Goal: Task Accomplishment & Management: Complete application form

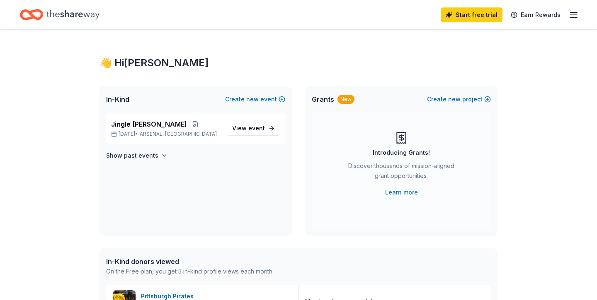
scroll to position [16, 0]
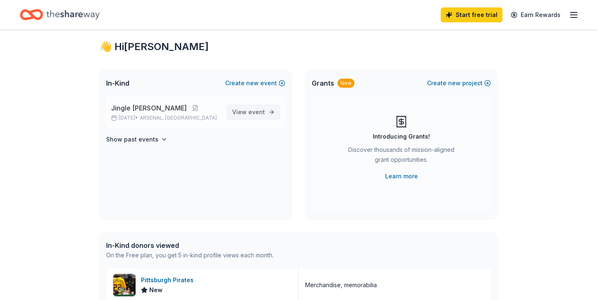
click at [266, 116] on link "View event" at bounding box center [253, 112] width 53 height 15
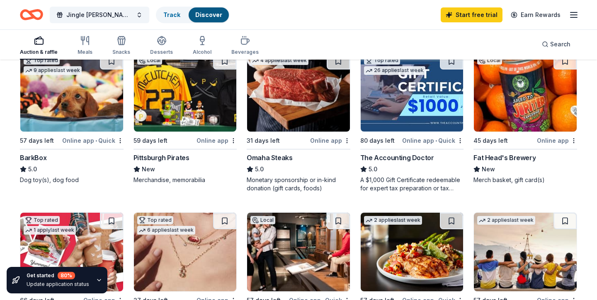
scroll to position [266, 0]
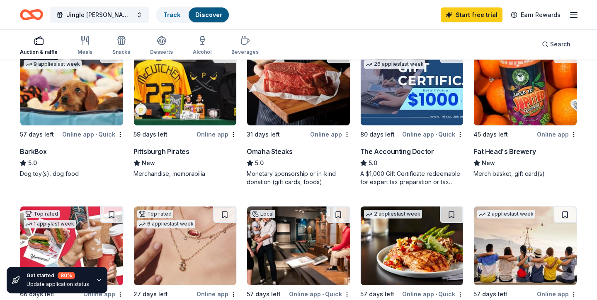
click at [199, 106] on img at bounding box center [185, 86] width 103 height 79
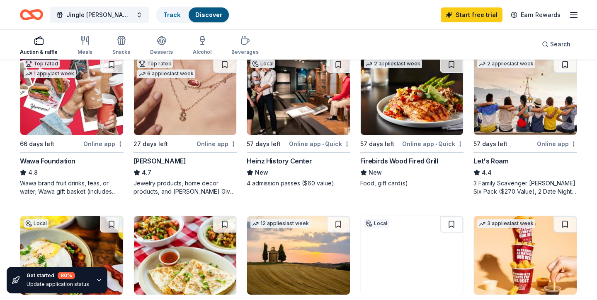
scroll to position [420, 0]
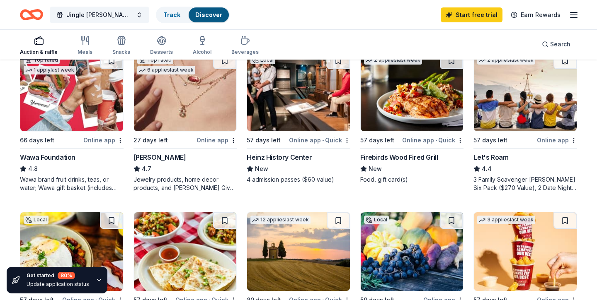
click at [313, 119] on img at bounding box center [298, 92] width 103 height 79
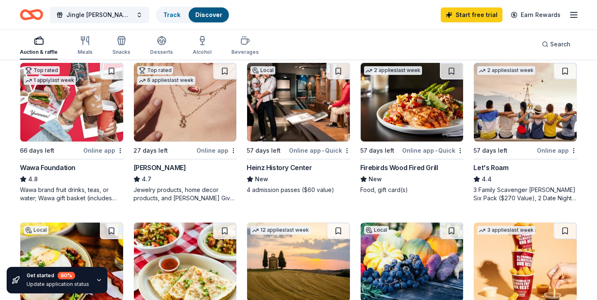
scroll to position [389, 0]
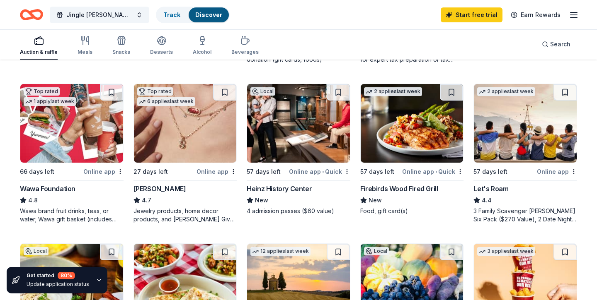
click at [399, 145] on img at bounding box center [412, 123] width 103 height 79
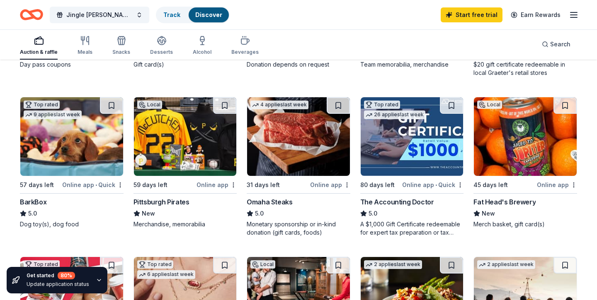
scroll to position [216, 0]
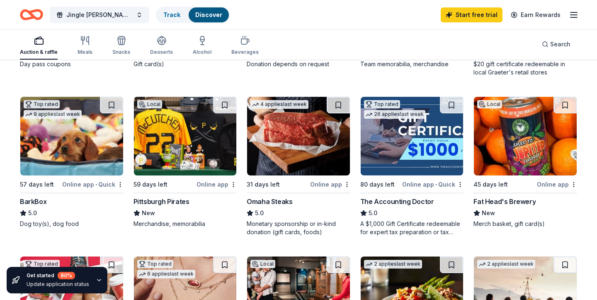
click at [496, 149] on img at bounding box center [525, 136] width 103 height 79
click at [302, 147] on img at bounding box center [298, 136] width 103 height 79
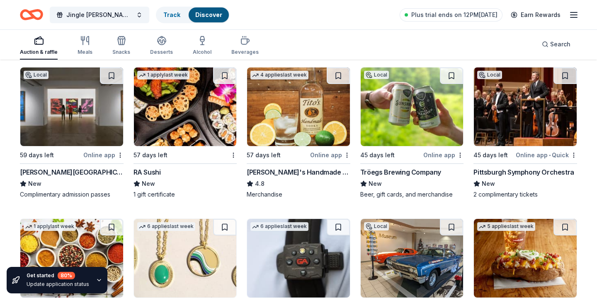
scroll to position [1366, 0]
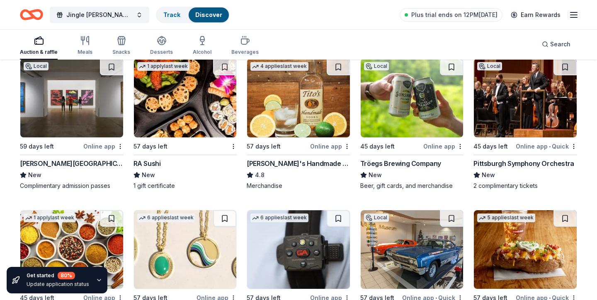
click at [514, 107] on img at bounding box center [525, 98] width 103 height 79
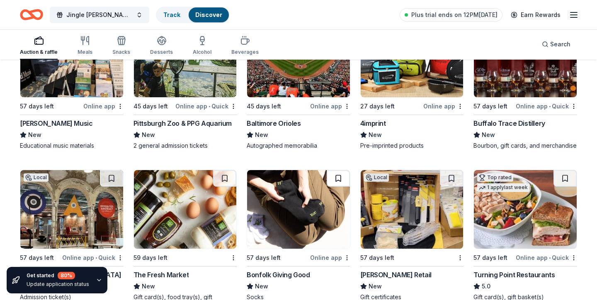
scroll to position [1814, 0]
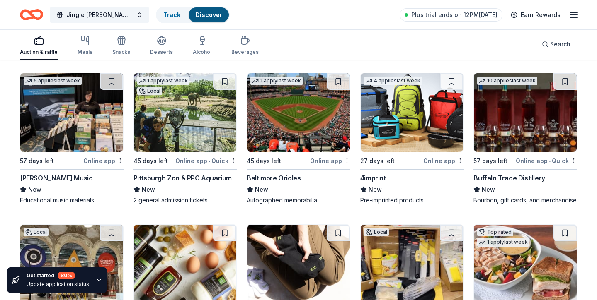
click at [200, 123] on img at bounding box center [185, 112] width 103 height 79
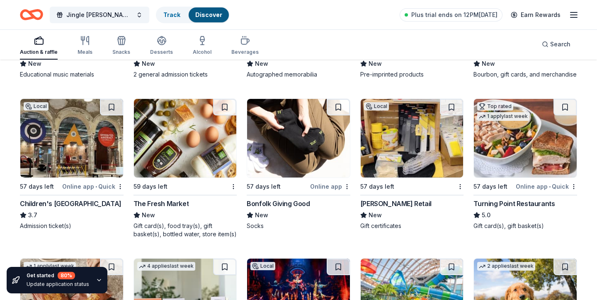
scroll to position [1939, 0]
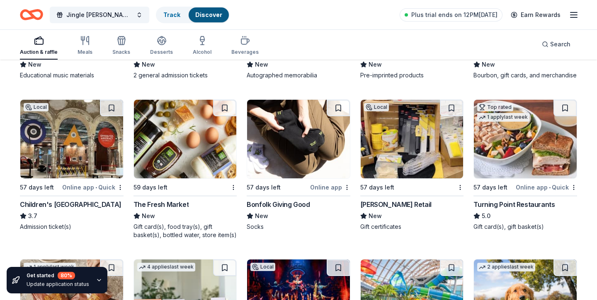
click at [57, 153] on img at bounding box center [71, 139] width 103 height 79
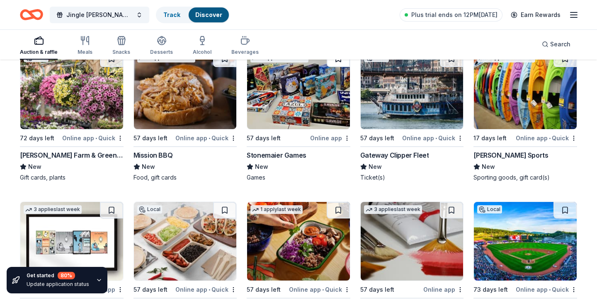
scroll to position [2317, 0]
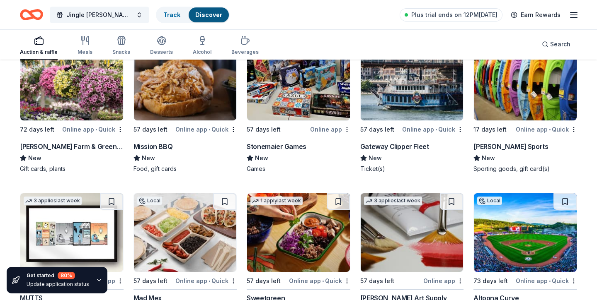
click at [402, 111] on img at bounding box center [412, 81] width 103 height 79
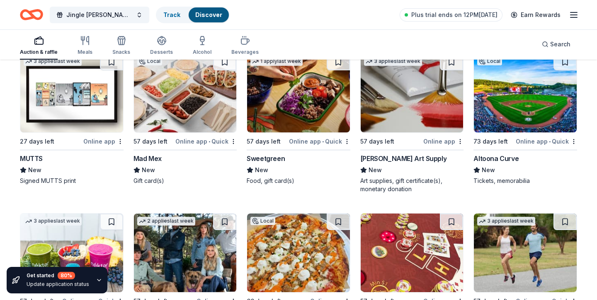
scroll to position [2465, 0]
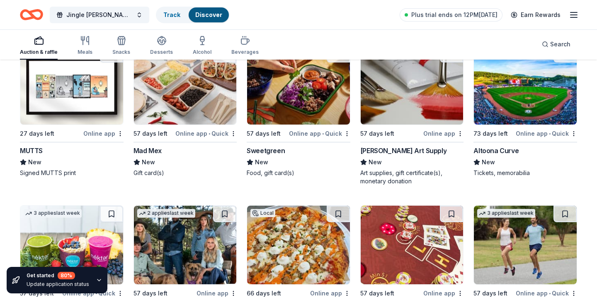
click at [202, 108] on img at bounding box center [185, 85] width 103 height 79
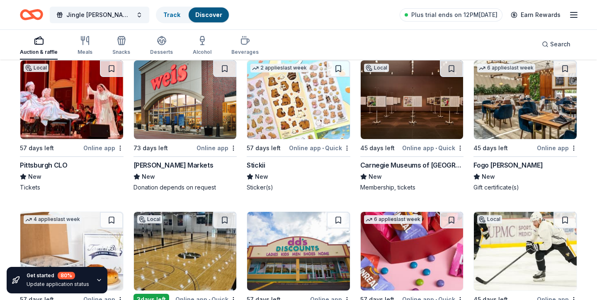
scroll to position [2817, 0]
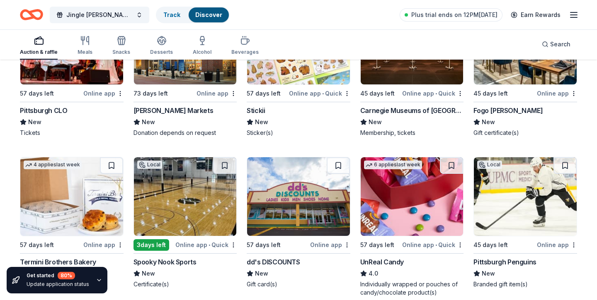
click at [504, 206] on img at bounding box center [525, 196] width 103 height 79
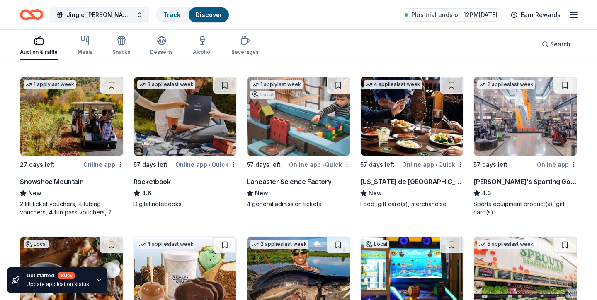
scroll to position [3065, 0]
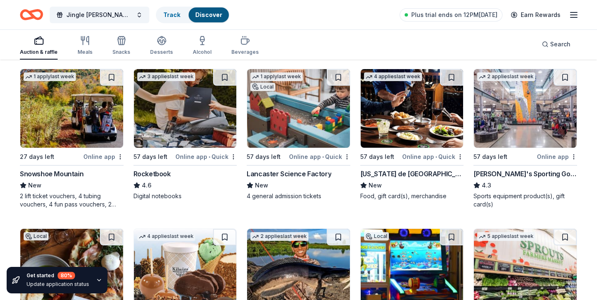
click at [504, 128] on img at bounding box center [525, 108] width 103 height 79
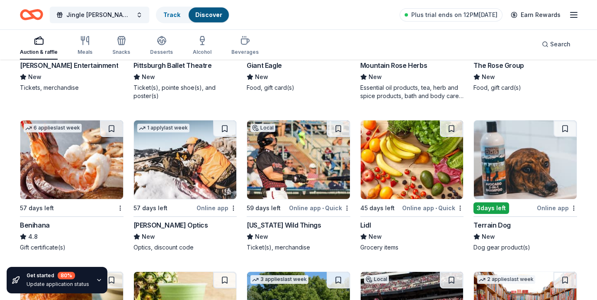
scroll to position [3398, 0]
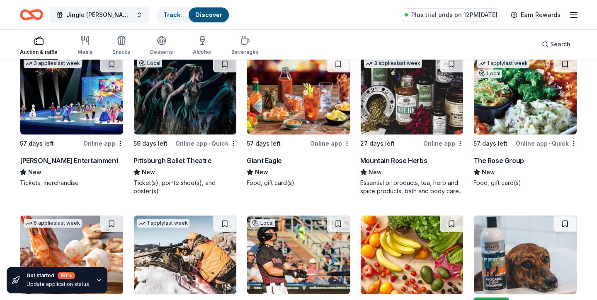
click at [208, 107] on img at bounding box center [185, 95] width 103 height 79
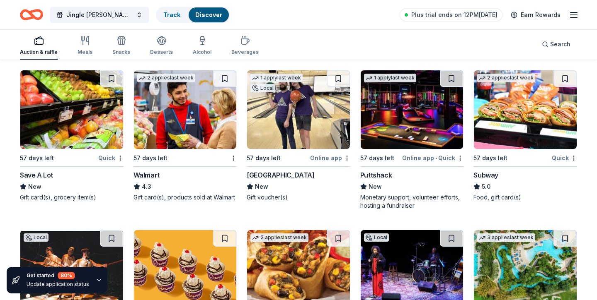
scroll to position [4943, 0]
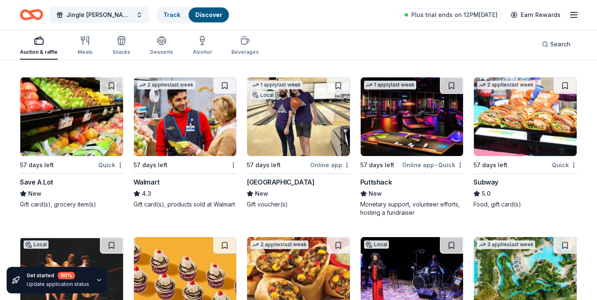
click at [380, 138] on img at bounding box center [412, 116] width 103 height 79
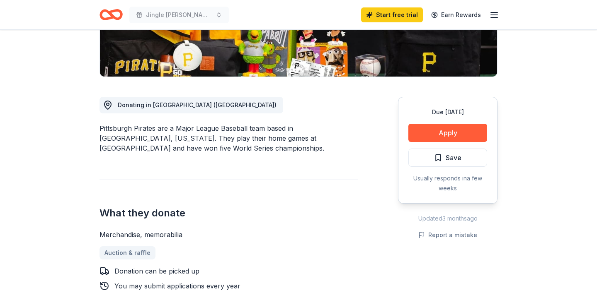
scroll to position [176, 0]
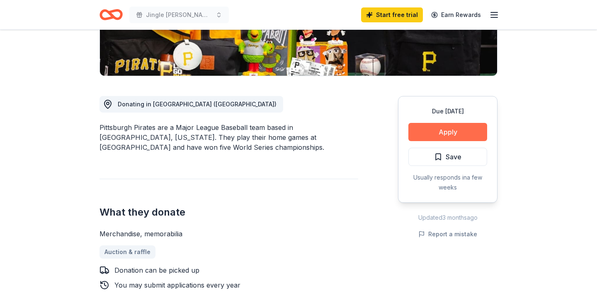
click at [440, 134] on button "Apply" at bounding box center [447, 132] width 79 height 18
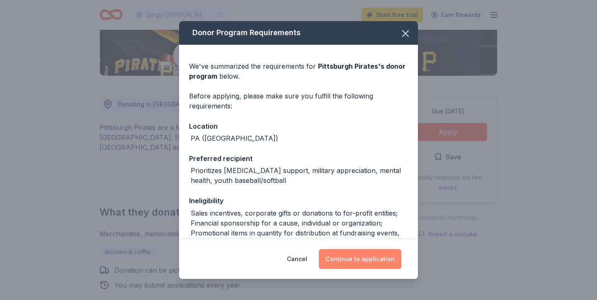
click at [377, 258] on button "Continue to application" at bounding box center [360, 259] width 82 height 20
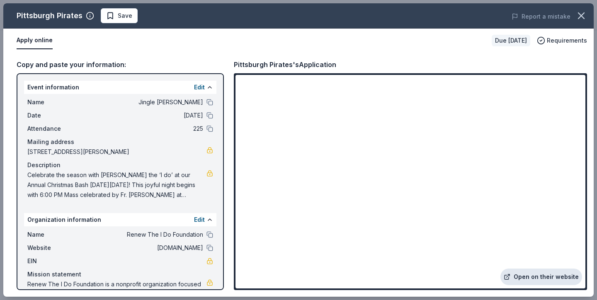
click at [541, 279] on link "Open on their website" at bounding box center [541, 277] width 82 height 17
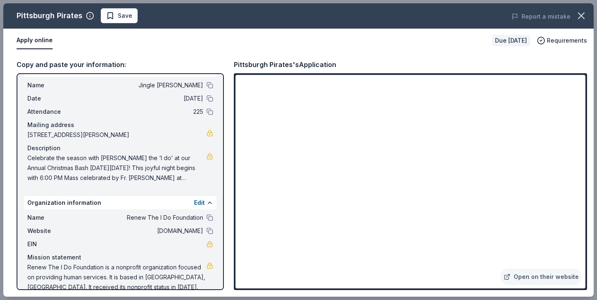
scroll to position [0, 0]
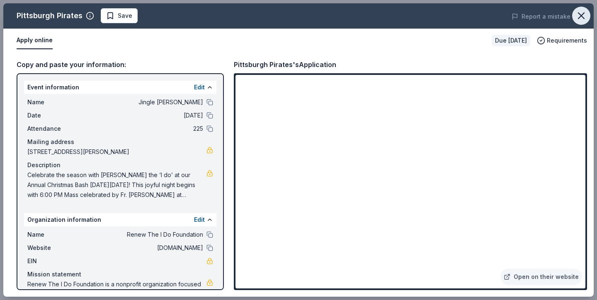
click at [583, 16] on icon "button" at bounding box center [581, 16] width 12 height 12
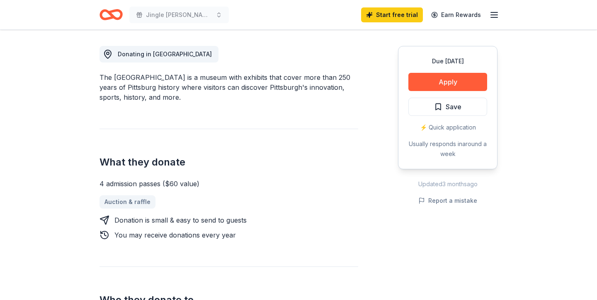
scroll to position [226, 0]
click at [440, 84] on button "Apply" at bounding box center [447, 82] width 79 height 18
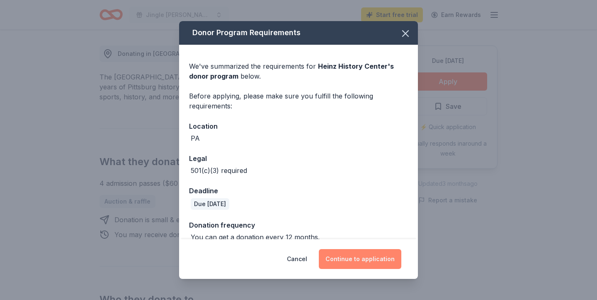
click at [368, 258] on button "Continue to application" at bounding box center [360, 259] width 82 height 20
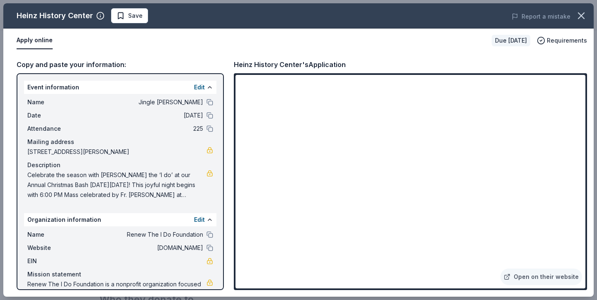
drag, startPoint x: 51, startPoint y: 77, endPoint x: 136, endPoint y: 230, distance: 174.8
click at [136, 230] on div "Event information Edit Name Jingle Bingo Bash Date 12/13/25 Attendance 225 Mail…" at bounding box center [120, 181] width 207 height 217
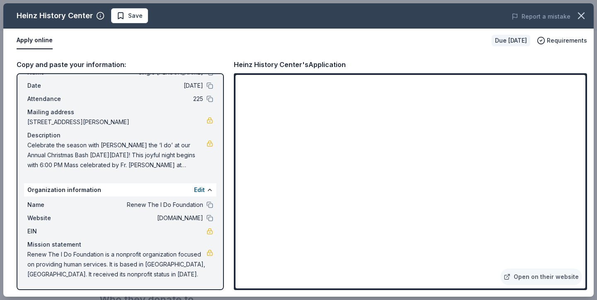
scroll to position [30, 0]
click at [541, 281] on link "Open on their website" at bounding box center [541, 277] width 82 height 17
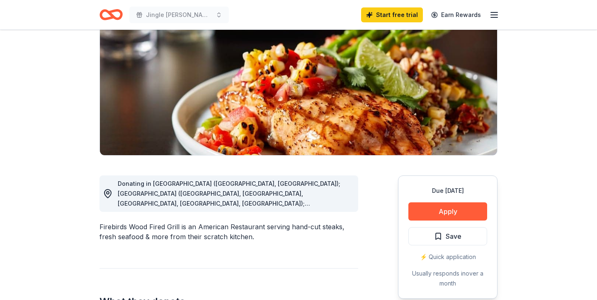
scroll to position [105, 0]
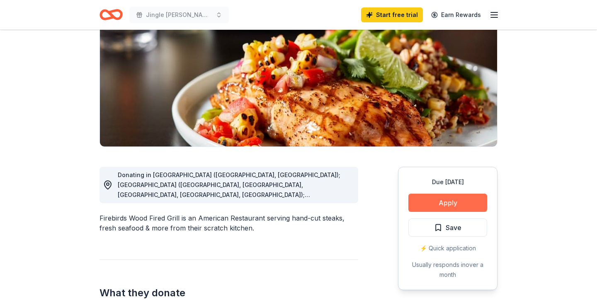
click at [463, 205] on button "Apply" at bounding box center [447, 203] width 79 height 18
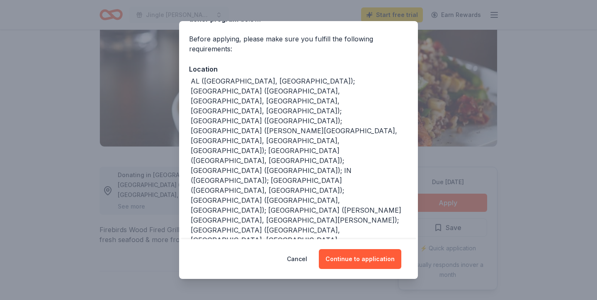
scroll to position [57, 0]
click at [346, 257] on button "Continue to application" at bounding box center [360, 259] width 82 height 20
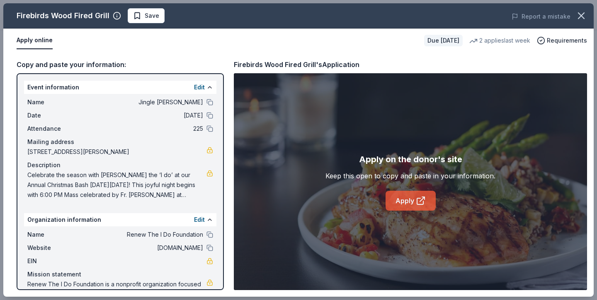
click at [402, 207] on link "Apply" at bounding box center [410, 201] width 50 height 20
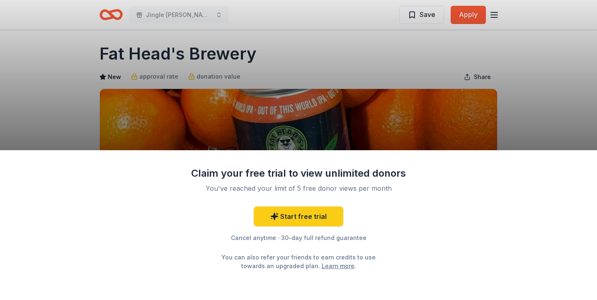
scroll to position [5, 0]
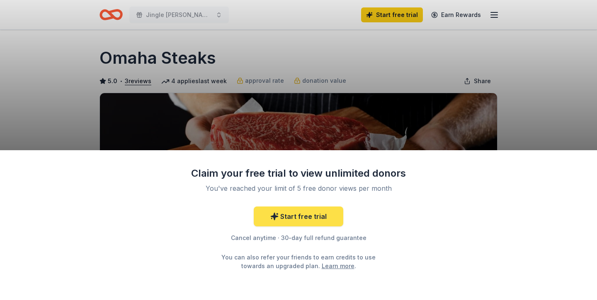
click at [305, 216] on link "Start free trial" at bounding box center [299, 217] width 90 height 20
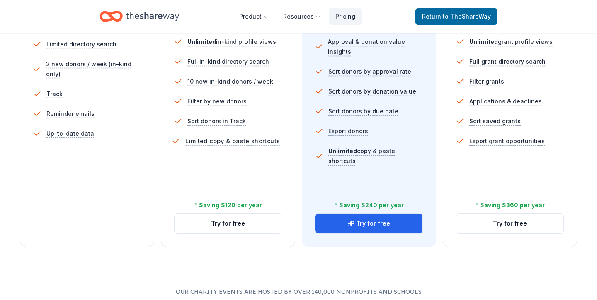
scroll to position [316, 0]
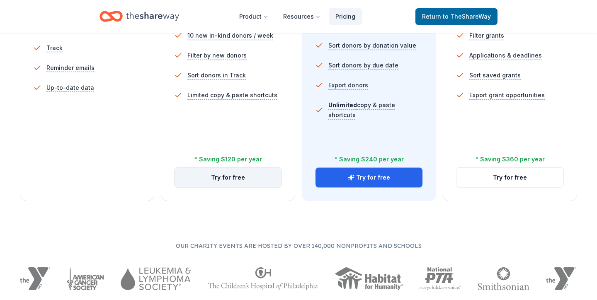
click at [229, 182] on button "Try for free" at bounding box center [227, 178] width 107 height 20
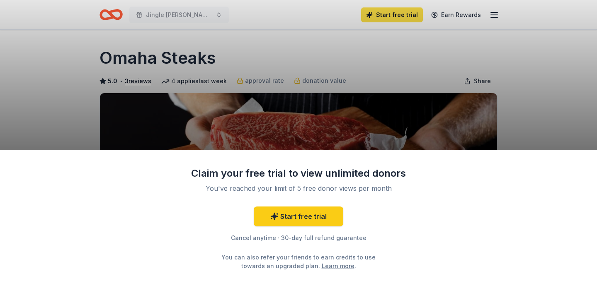
click at [393, 20] on div "Claim your free trial to view unlimited donors You've reached your limit of 5 f…" at bounding box center [298, 150] width 597 height 300
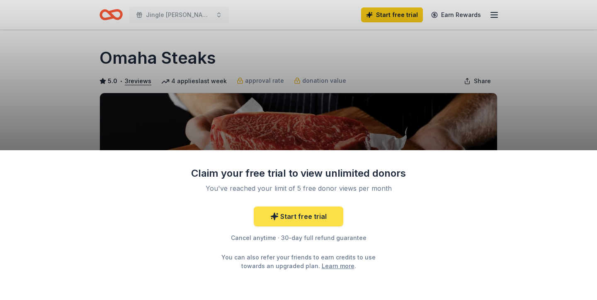
click at [300, 216] on link "Start free trial" at bounding box center [299, 217] width 90 height 20
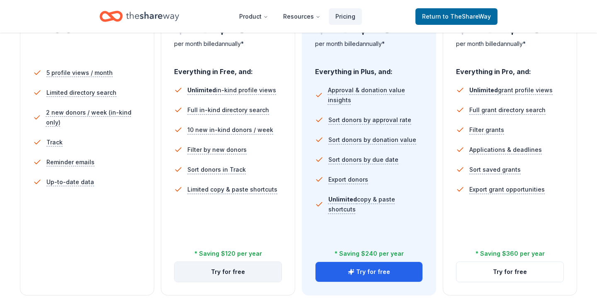
scroll to position [223, 0]
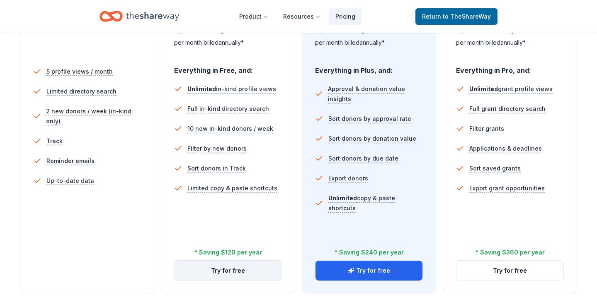
click at [237, 271] on button "Try for free" at bounding box center [227, 271] width 107 height 20
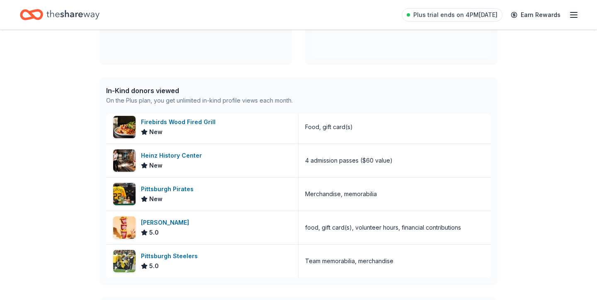
scroll to position [180, 0]
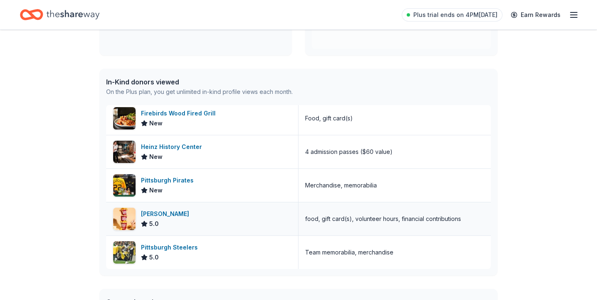
click at [169, 224] on div "Sheetz 5.0" at bounding box center [202, 219] width 192 height 33
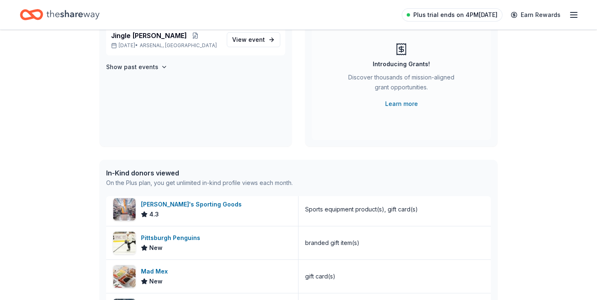
scroll to position [38, 0]
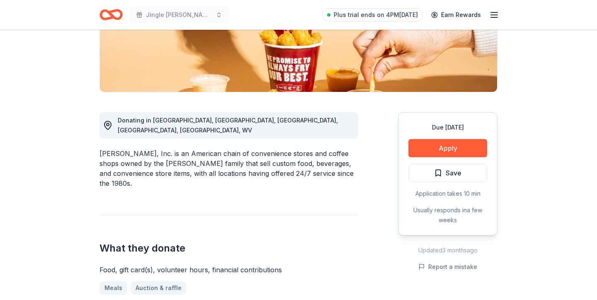
scroll to position [166, 0]
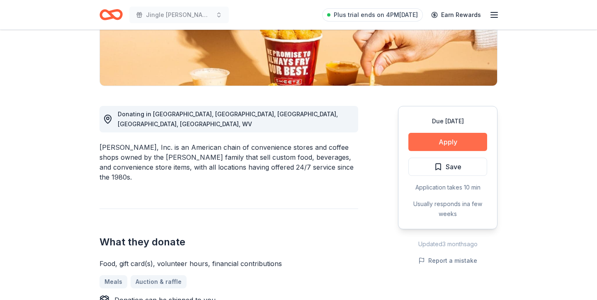
click at [436, 146] on button "Apply" at bounding box center [447, 142] width 79 height 18
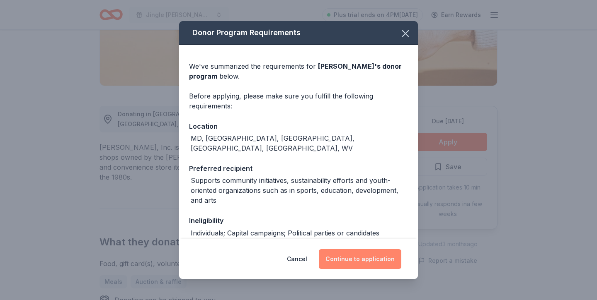
click at [350, 261] on button "Continue to application" at bounding box center [360, 259] width 82 height 20
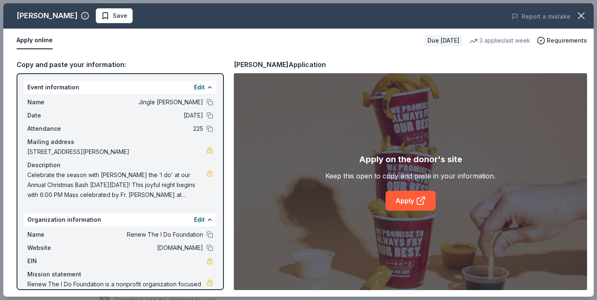
scroll to position [0, 0]
drag, startPoint x: 27, startPoint y: 85, endPoint x: 156, endPoint y: 160, distance: 148.9
click at [156, 160] on div "Event information Edit Name Jingle Bingo Bash Date 12/13/25 Attendance 225 Mail…" at bounding box center [120, 142] width 192 height 123
click at [414, 203] on link "Apply" at bounding box center [410, 201] width 50 height 20
click at [582, 16] on icon "button" at bounding box center [581, 16] width 12 height 12
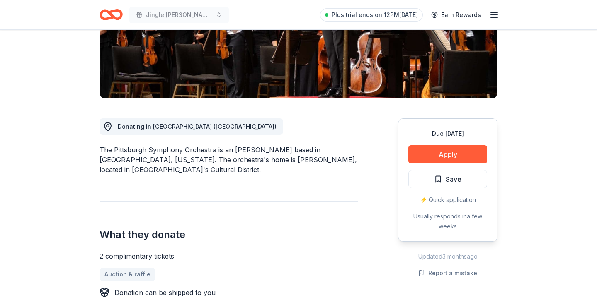
scroll to position [166, 0]
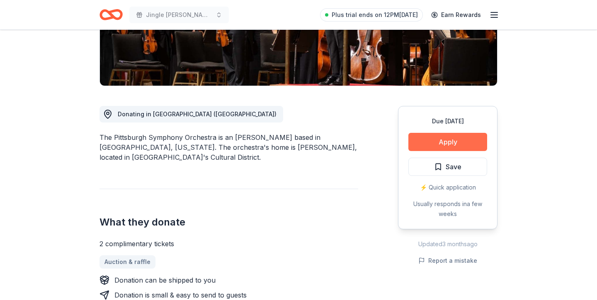
click at [451, 145] on button "Apply" at bounding box center [447, 142] width 79 height 18
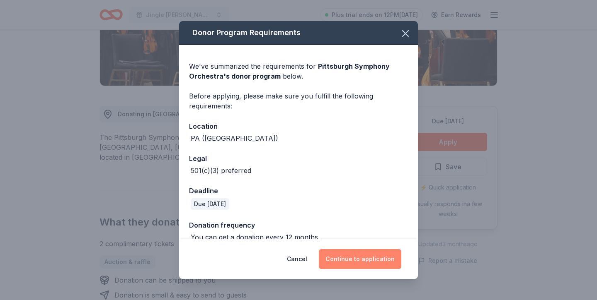
click at [360, 263] on button "Continue to application" at bounding box center [360, 259] width 82 height 20
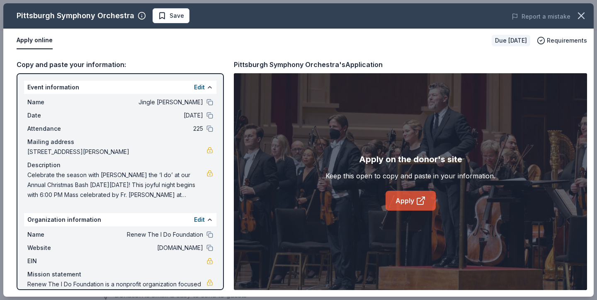
click at [398, 202] on link "Apply" at bounding box center [410, 201] width 50 height 20
click at [581, 17] on icon "button" at bounding box center [581, 16] width 12 height 12
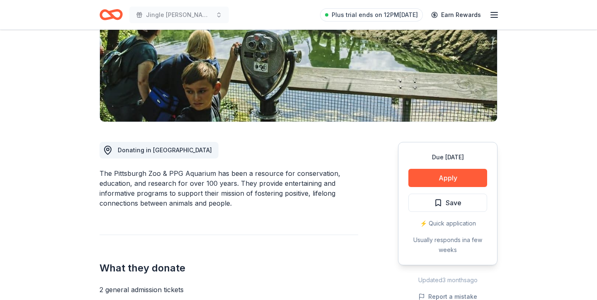
scroll to position [137, 0]
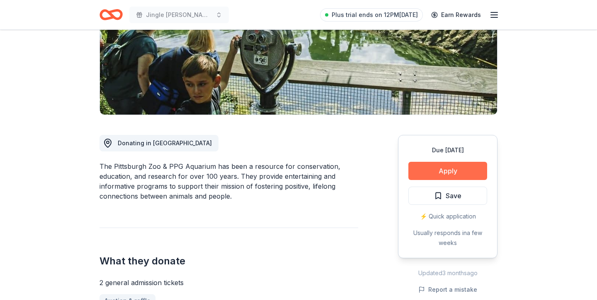
click at [440, 168] on button "Apply" at bounding box center [447, 171] width 79 height 18
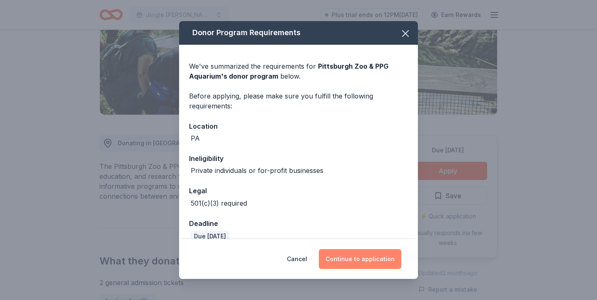
click at [358, 255] on button "Continue to application" at bounding box center [360, 259] width 82 height 20
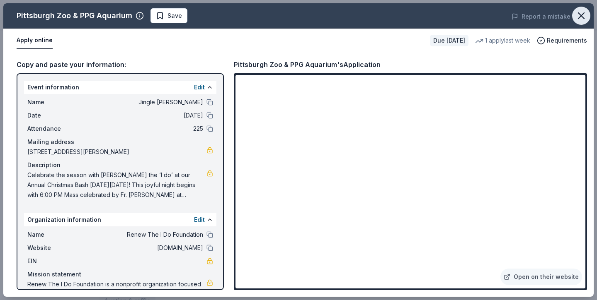
click at [583, 17] on icon "button" at bounding box center [581, 16] width 12 height 12
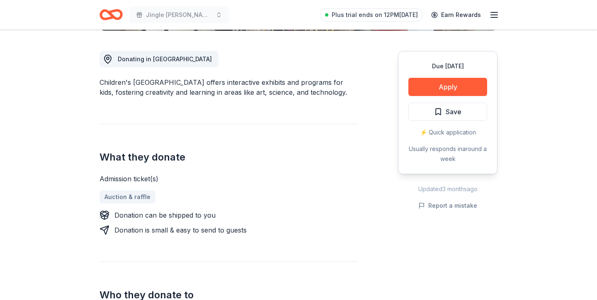
scroll to position [228, 0]
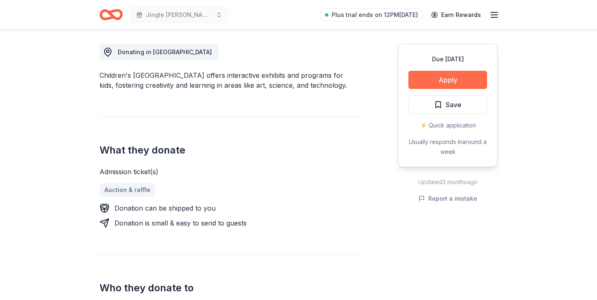
click at [434, 82] on button "Apply" at bounding box center [447, 80] width 79 height 18
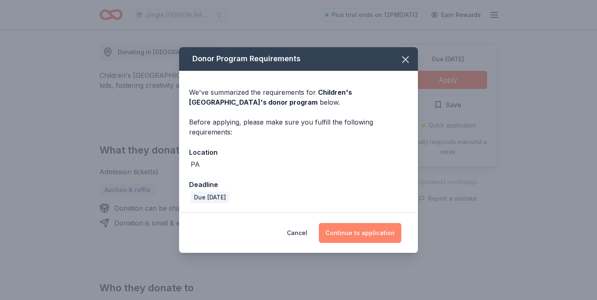
click at [369, 237] on button "Continue to application" at bounding box center [360, 233] width 82 height 20
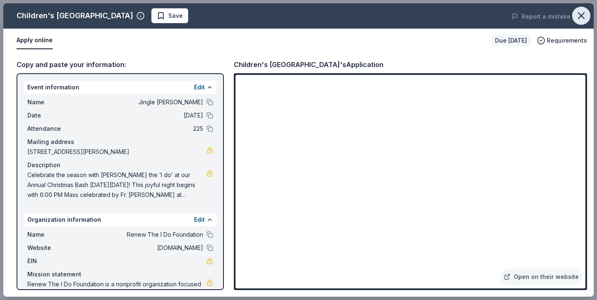
click at [578, 17] on icon "button" at bounding box center [581, 16] width 12 height 12
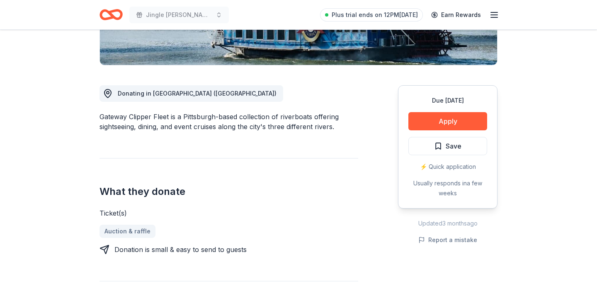
scroll to position [178, 0]
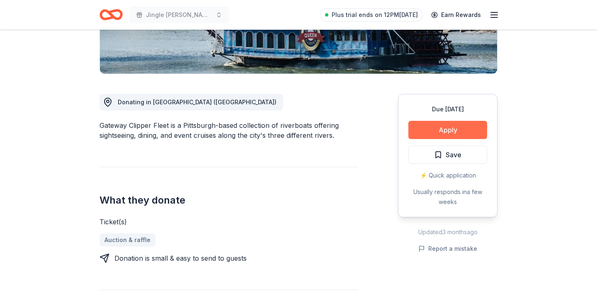
click at [461, 132] on button "Apply" at bounding box center [447, 130] width 79 height 18
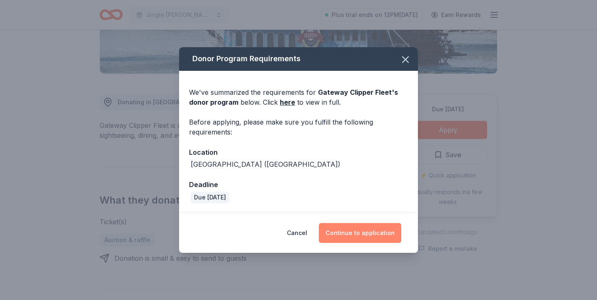
click at [367, 234] on button "Continue to application" at bounding box center [360, 233] width 82 height 20
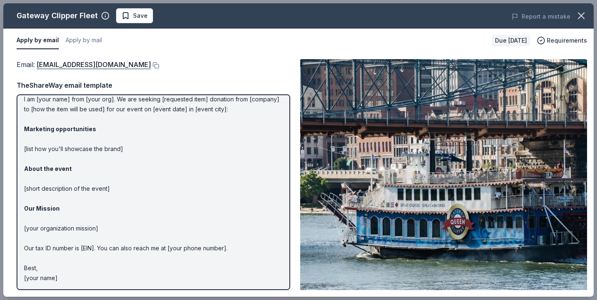
scroll to position [0, 0]
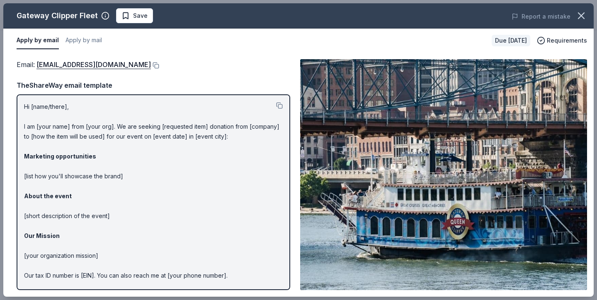
click at [65, 106] on p "Hi [name/there], I am [your name] from [your org]. We are seeking [requested it…" at bounding box center [153, 206] width 259 height 209
click at [58, 106] on p "Hi [name/there], I am [your name] from [your org]. We are seeking [requested it…" at bounding box center [153, 206] width 259 height 209
drag, startPoint x: 64, startPoint y: 107, endPoint x: 35, endPoint y: 106, distance: 29.0
click at [35, 106] on p "Hi [name/there], I am [your name] from [your org]. We are seeking [requested it…" at bounding box center [153, 206] width 259 height 209
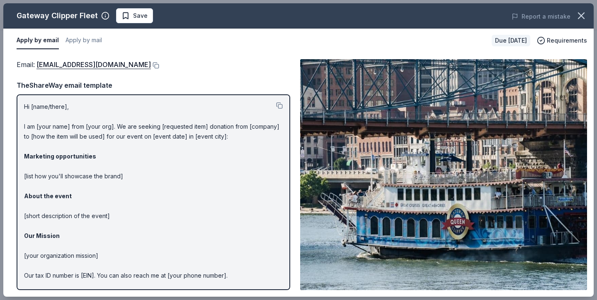
click at [35, 106] on p "Hi [name/there], I am [your name] from [your org]. We are seeking [requested it…" at bounding box center [153, 206] width 259 height 209
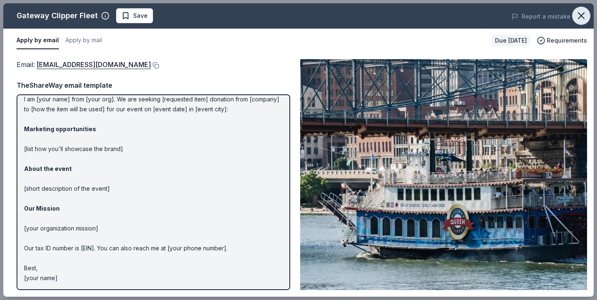
click at [580, 14] on icon "button" at bounding box center [581, 16] width 12 height 12
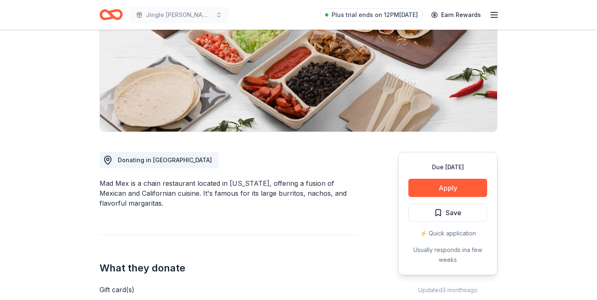
scroll to position [132, 0]
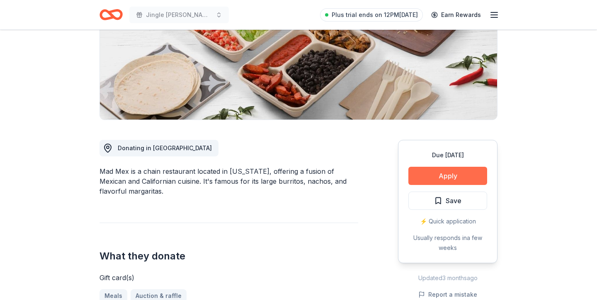
click at [428, 178] on button "Apply" at bounding box center [447, 176] width 79 height 18
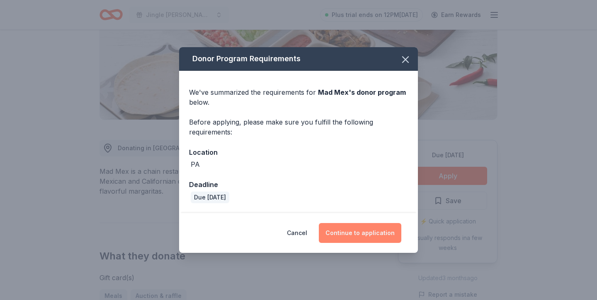
click at [358, 231] on button "Continue to application" at bounding box center [360, 233] width 82 height 20
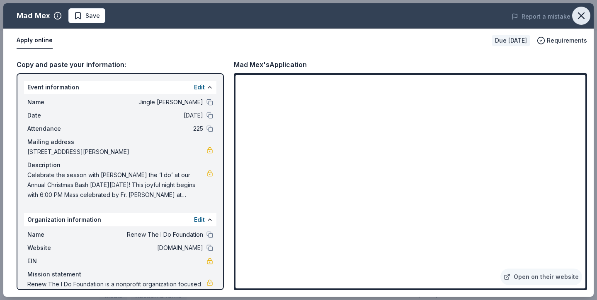
click at [581, 20] on icon "button" at bounding box center [581, 16] width 12 height 12
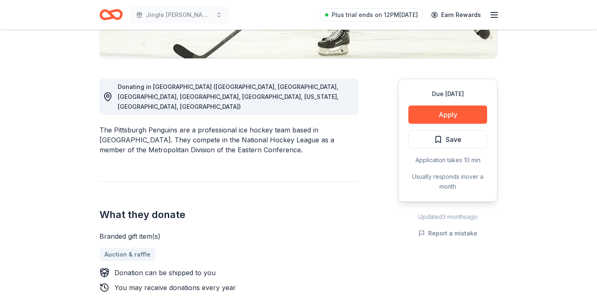
scroll to position [199, 0]
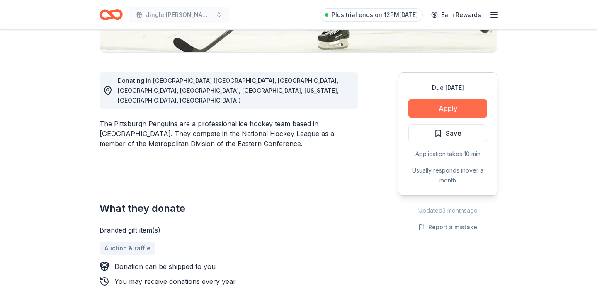
click at [453, 109] on button "Apply" at bounding box center [447, 108] width 79 height 18
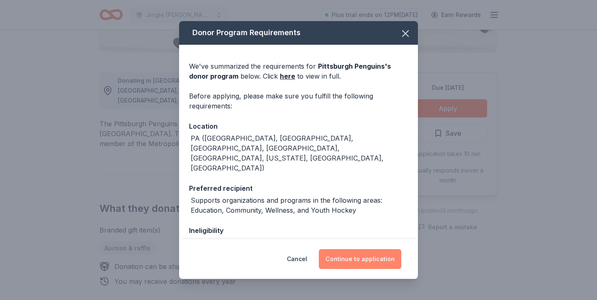
click at [374, 261] on button "Continue to application" at bounding box center [360, 259] width 82 height 20
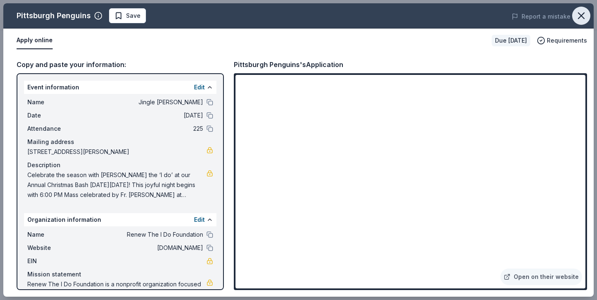
click at [580, 19] on icon "button" at bounding box center [581, 16] width 12 height 12
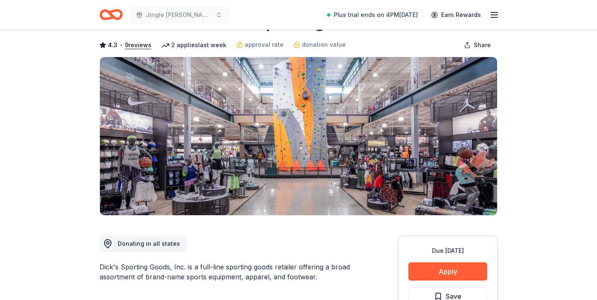
scroll to position [222, 0]
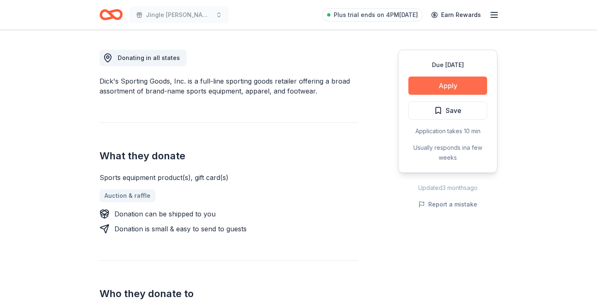
click at [424, 93] on button "Apply" at bounding box center [447, 86] width 79 height 18
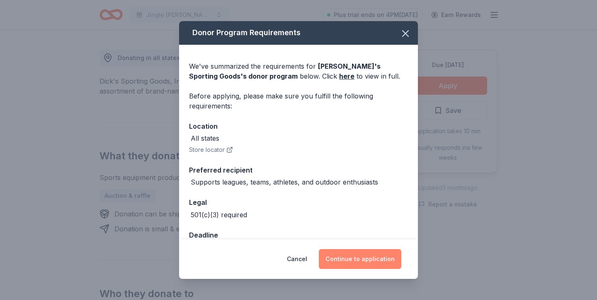
click at [363, 261] on button "Continue to application" at bounding box center [360, 259] width 82 height 20
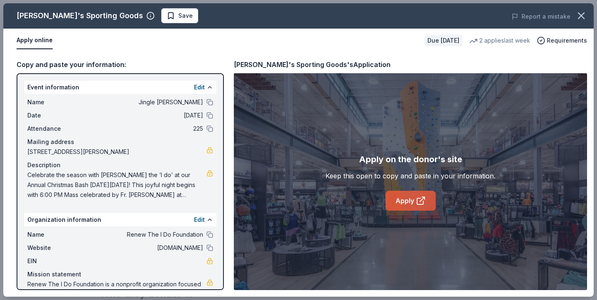
click at [412, 207] on link "Apply" at bounding box center [410, 201] width 50 height 20
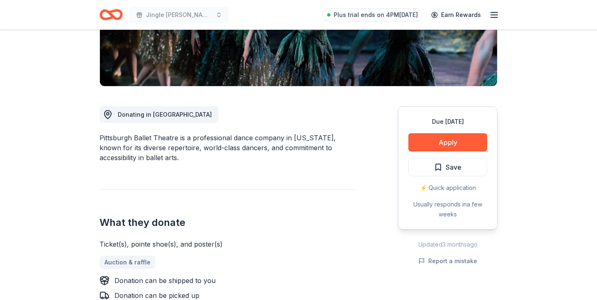
scroll to position [220, 0]
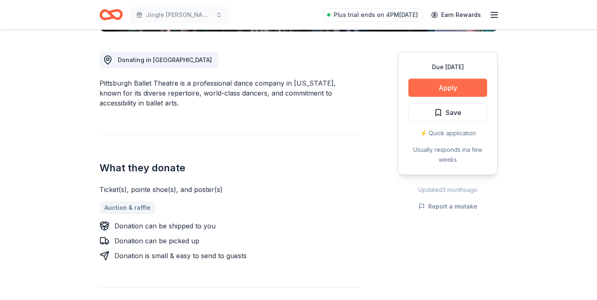
click at [450, 92] on button "Apply" at bounding box center [447, 88] width 79 height 18
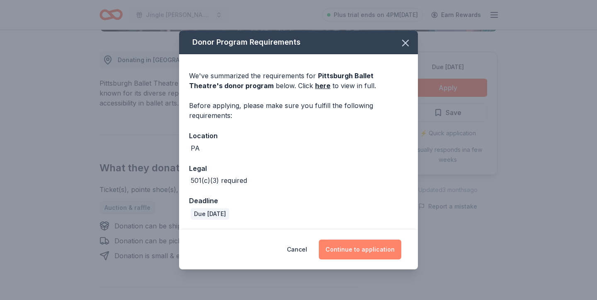
click at [368, 252] on button "Continue to application" at bounding box center [360, 250] width 82 height 20
